Goal: Information Seeking & Learning: Find specific fact

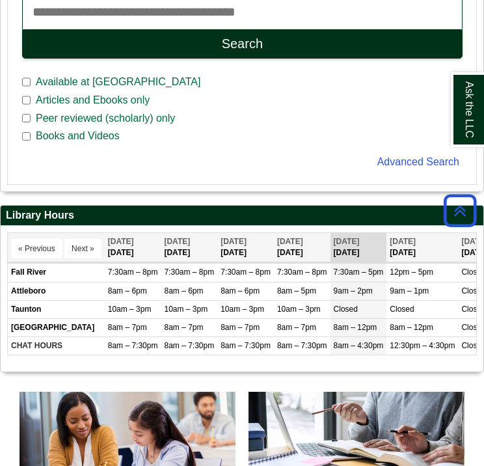
scroll to position [382, 0]
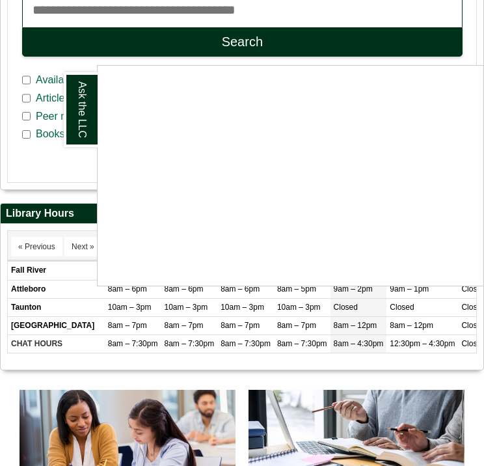
click at [68, 168] on div "Ask the LLC" at bounding box center [242, 233] width 484 height 466
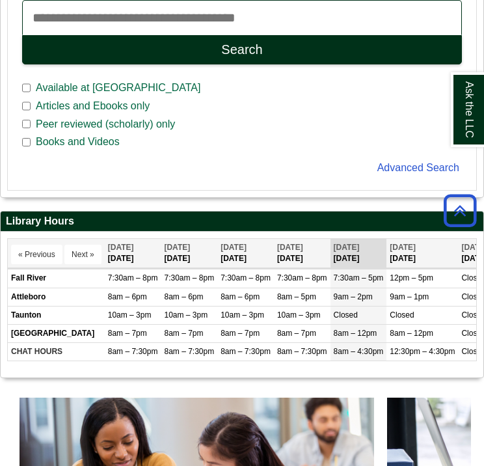
scroll to position [291, 483]
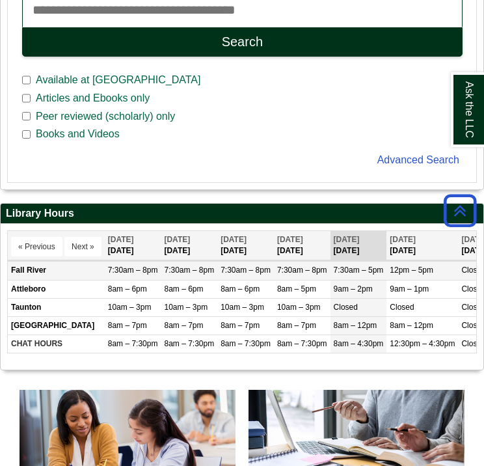
click at [390, 272] on td "12pm – 5pm" at bounding box center [422, 270] width 72 height 18
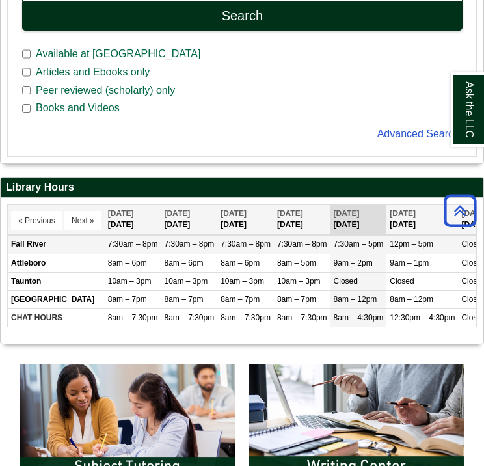
scroll to position [434, 0]
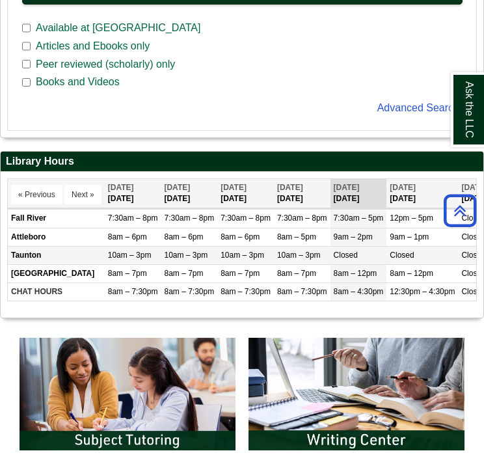
click at [452, 256] on td "Closed" at bounding box center [422, 255] width 72 height 18
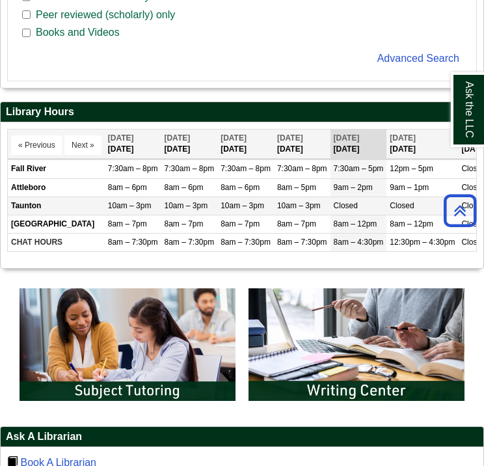
scroll to position [487, 0]
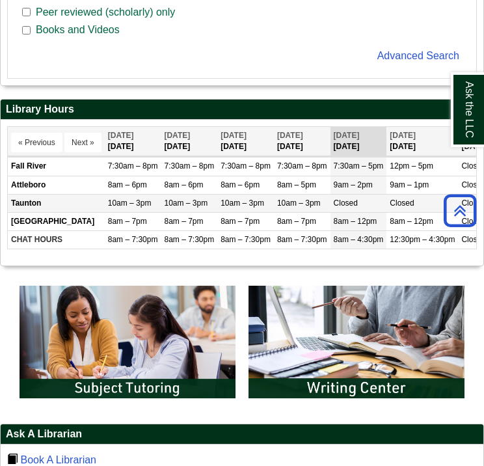
click at [452, 256] on div "Display of Opening hours « Previous Next » [DATE] [DATE] [DATE]" at bounding box center [242, 193] width 483 height 146
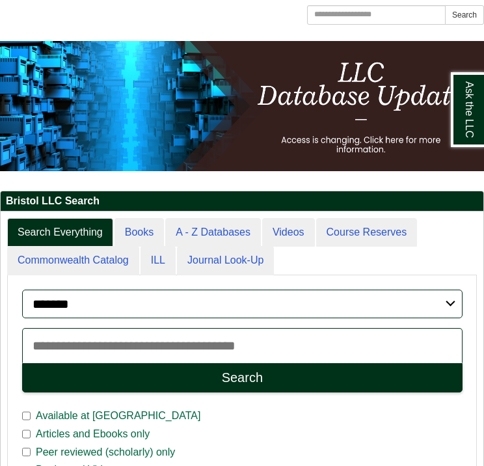
scroll to position [312, 483]
click at [376, 16] on input "Search the Website" at bounding box center [376, 15] width 139 height 20
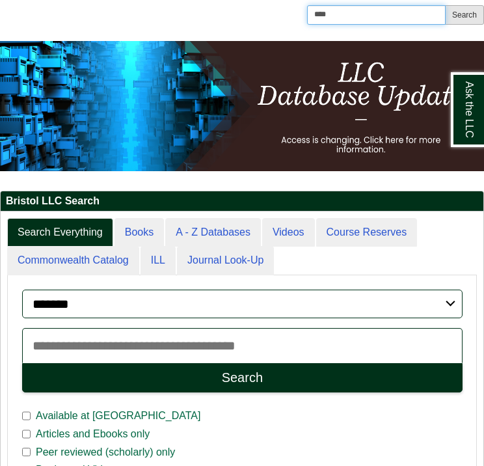
type input "****"
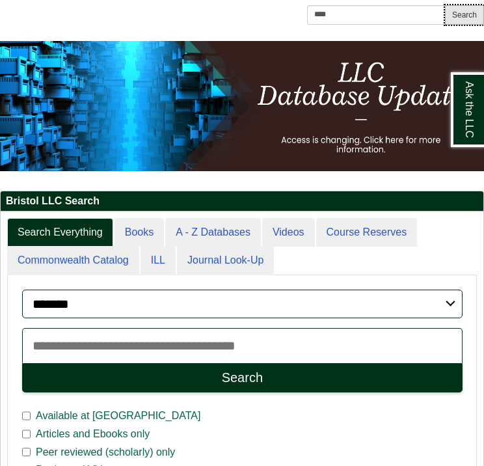
click at [450, 20] on button "Search" at bounding box center [464, 15] width 39 height 20
